Goal: Information Seeking & Learning: Learn about a topic

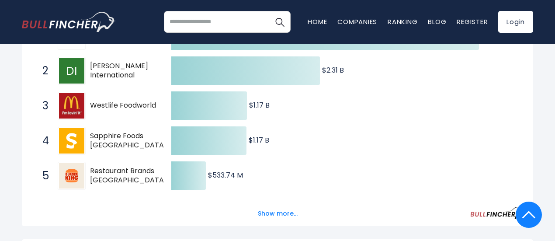
scroll to position [193, 0]
click at [286, 220] on button "Show more..." at bounding box center [277, 213] width 50 height 14
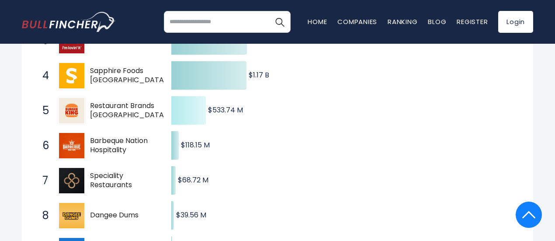
scroll to position [267, 0]
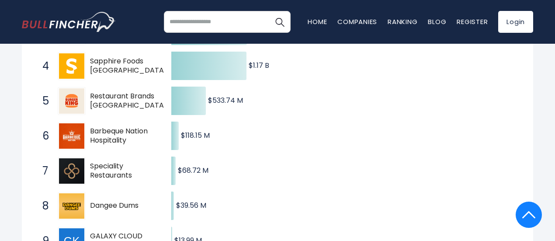
click at [140, 145] on span "Barbeque Nation Hospitality" at bounding box center [123, 136] width 66 height 18
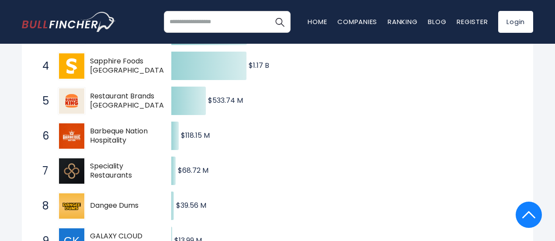
click at [137, 144] on span "Barbeque Nation Hospitality" at bounding box center [123, 136] width 66 height 18
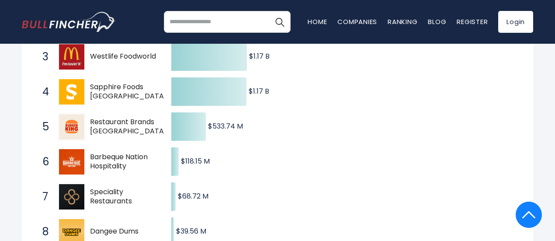
scroll to position [238, 0]
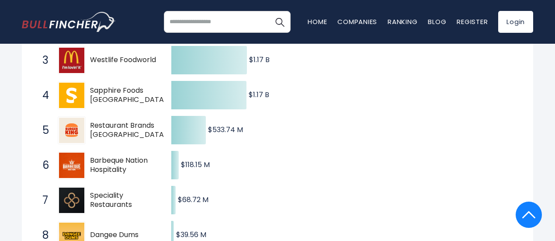
click at [137, 144] on div "5 Restaurant Brands Asia RBA.NS" at bounding box center [97, 130] width 118 height 28
drag, startPoint x: 137, startPoint y: 144, endPoint x: 132, endPoint y: 188, distance: 44.8
click at [132, 188] on span "7 Speciality Restaurants SPECIALITY.NS" at bounding box center [99, 200] width 131 height 32
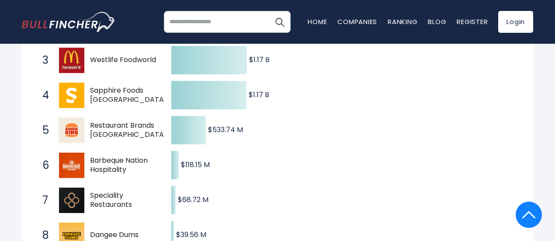
click at [132, 188] on span "7 Speciality Restaurants SPECIALITY.NS" at bounding box center [99, 200] width 131 height 32
drag, startPoint x: 132, startPoint y: 188, endPoint x: 124, endPoint y: 175, distance: 15.5
click at [124, 174] on span "Barbeque Nation Hospitality" at bounding box center [123, 165] width 66 height 18
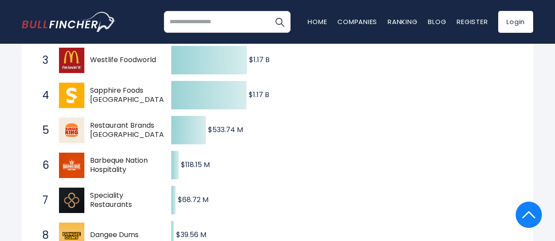
click at [124, 174] on span "Barbeque Nation Hospitality" at bounding box center [123, 165] width 66 height 18
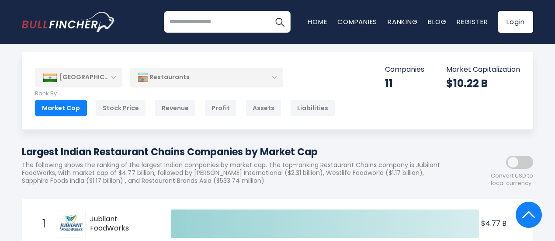
scroll to position [0, 0]
